Goal: Task Accomplishment & Management: Manage account settings

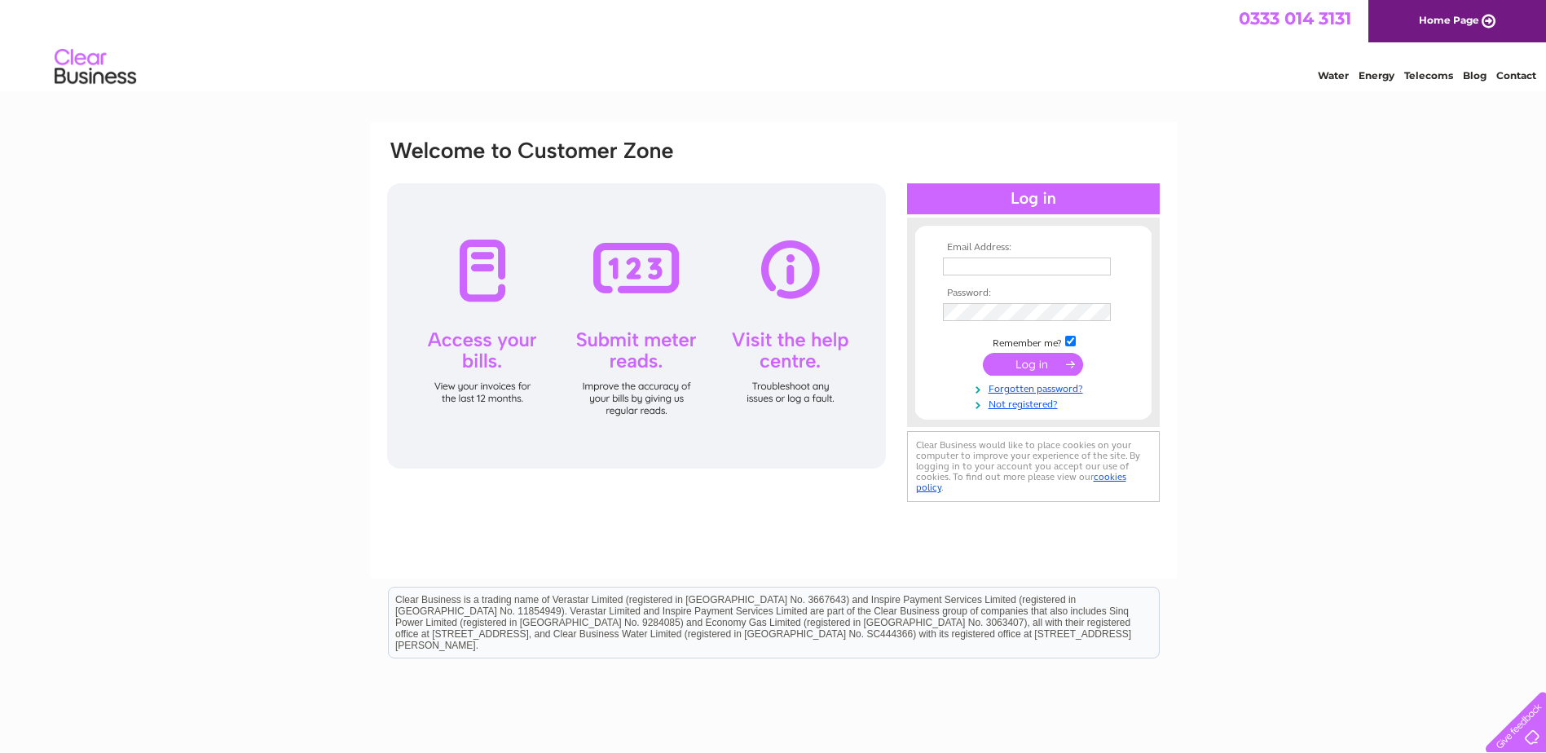
type input "[EMAIL_ADDRESS][DOMAIN_NAME]"
click at [1049, 372] on input "submit" at bounding box center [1033, 364] width 100 height 23
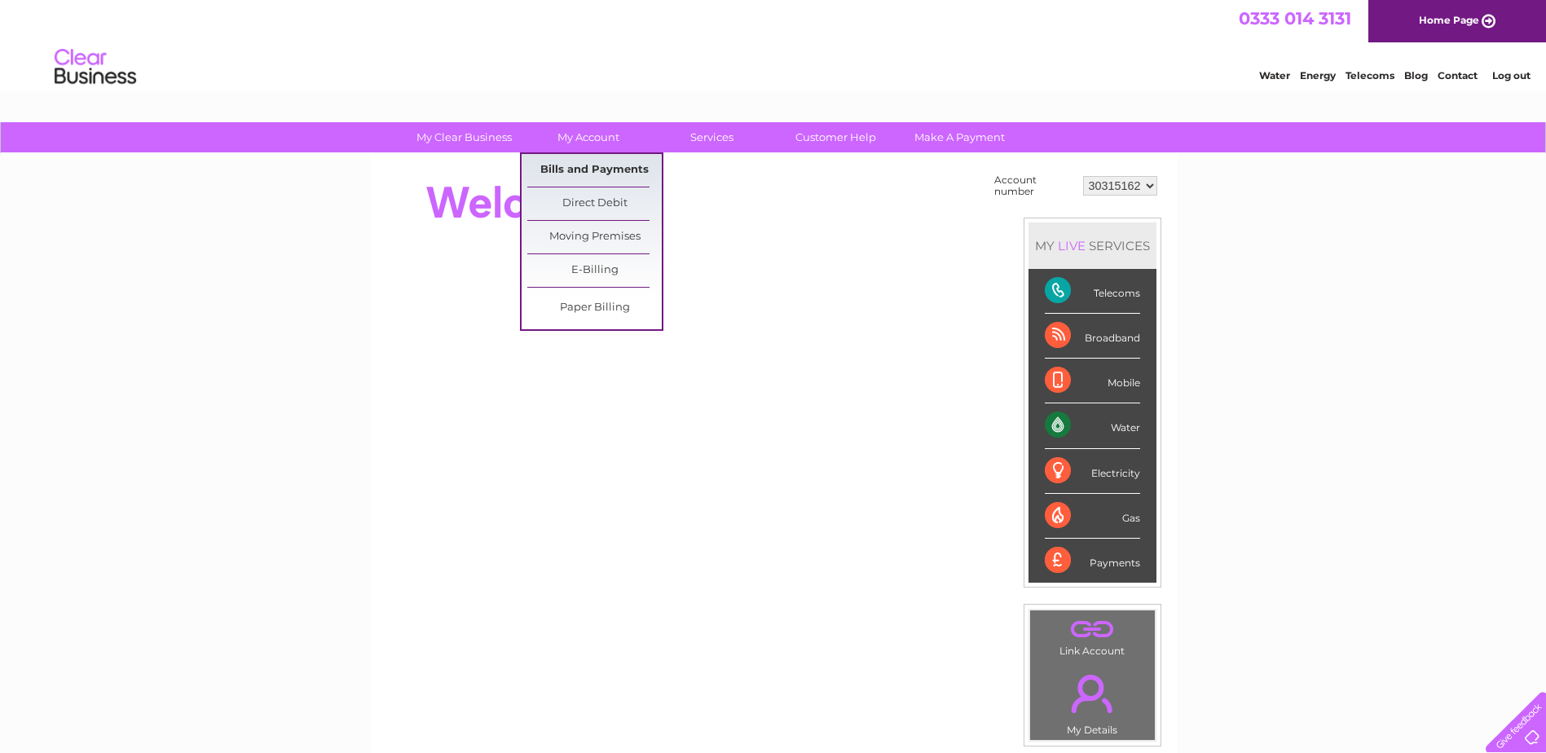
click at [603, 162] on link "Bills and Payments" at bounding box center [594, 170] width 134 height 33
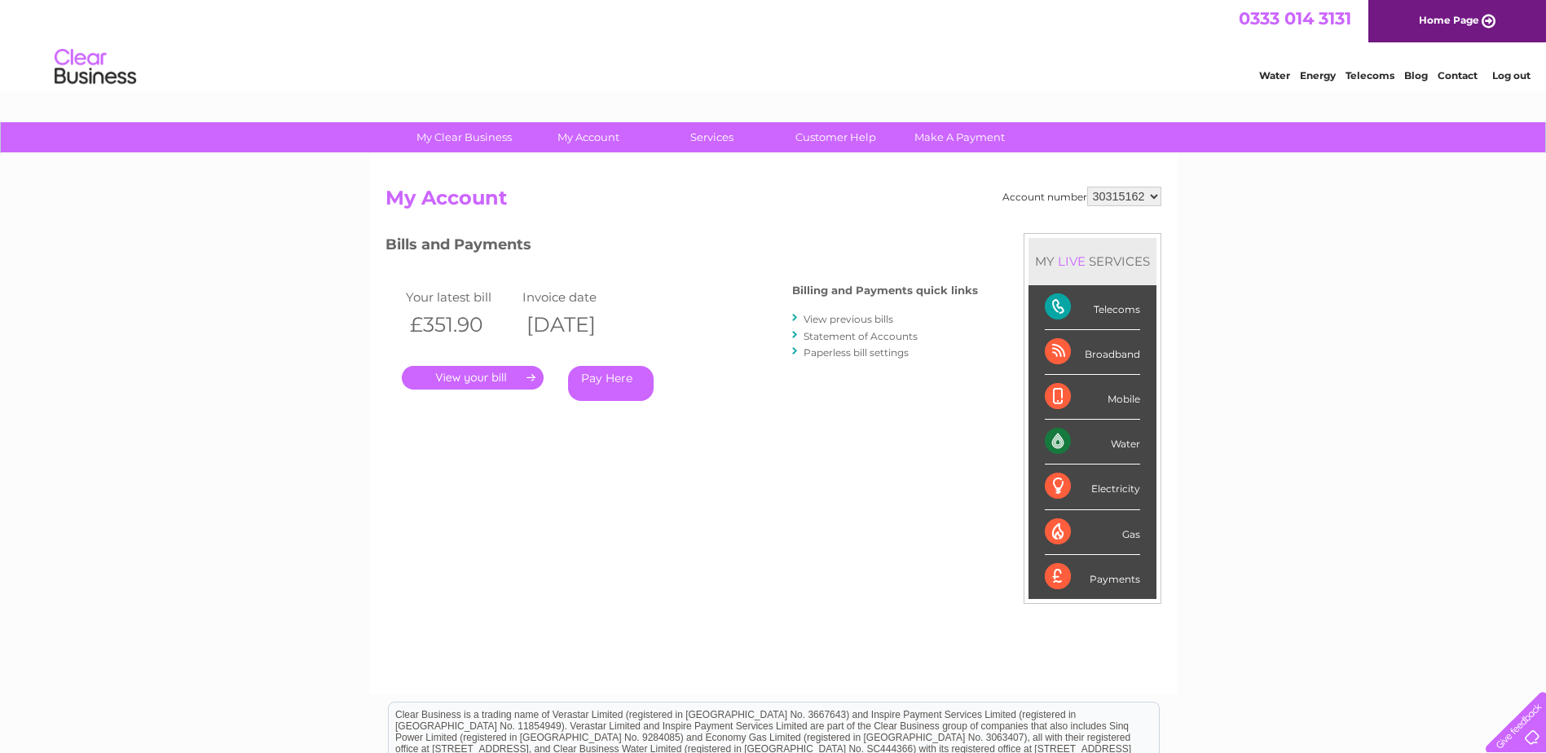
click at [505, 376] on link "." at bounding box center [473, 378] width 142 height 24
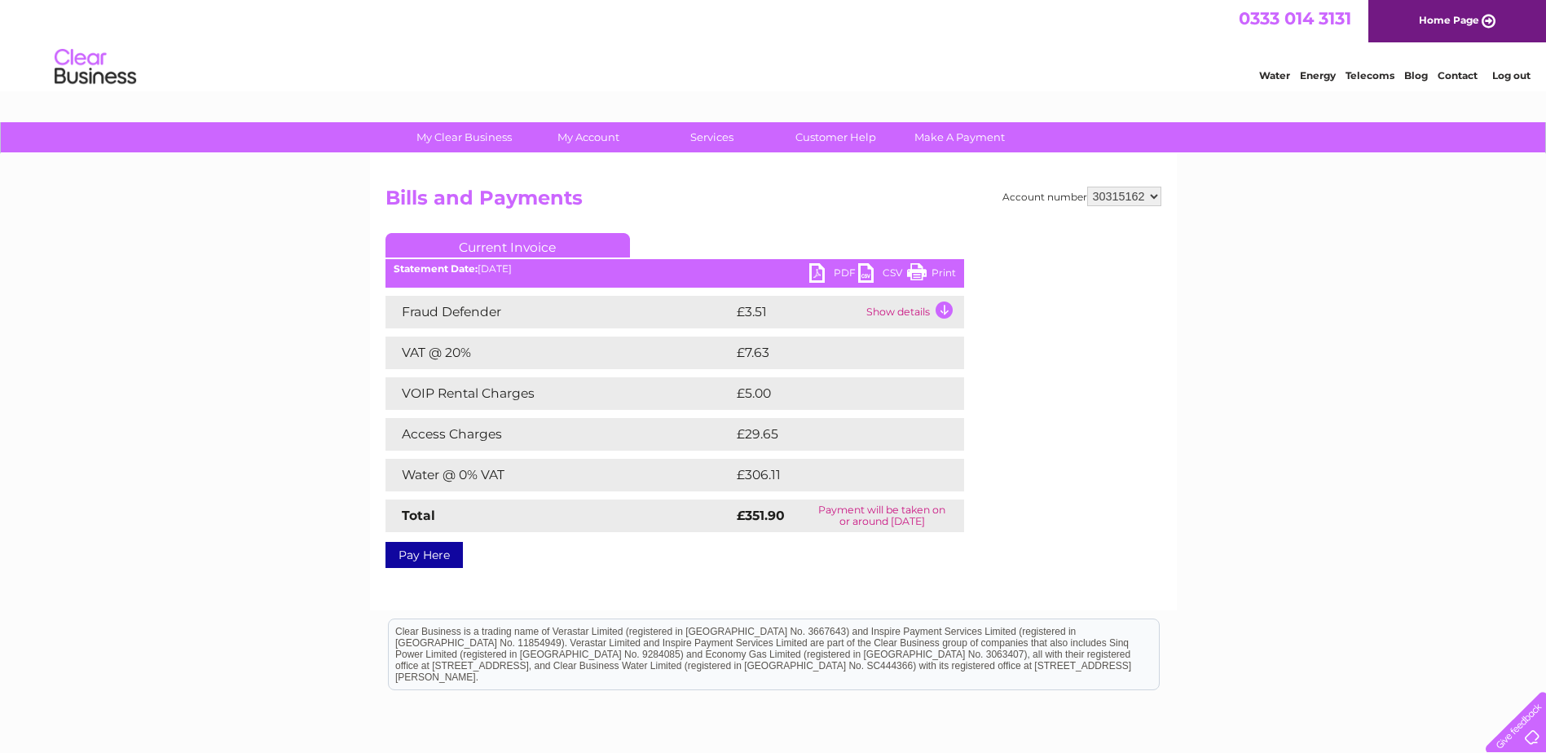
click at [826, 278] on link "PDF" at bounding box center [833, 275] width 49 height 24
